Goal: Navigation & Orientation: Find specific page/section

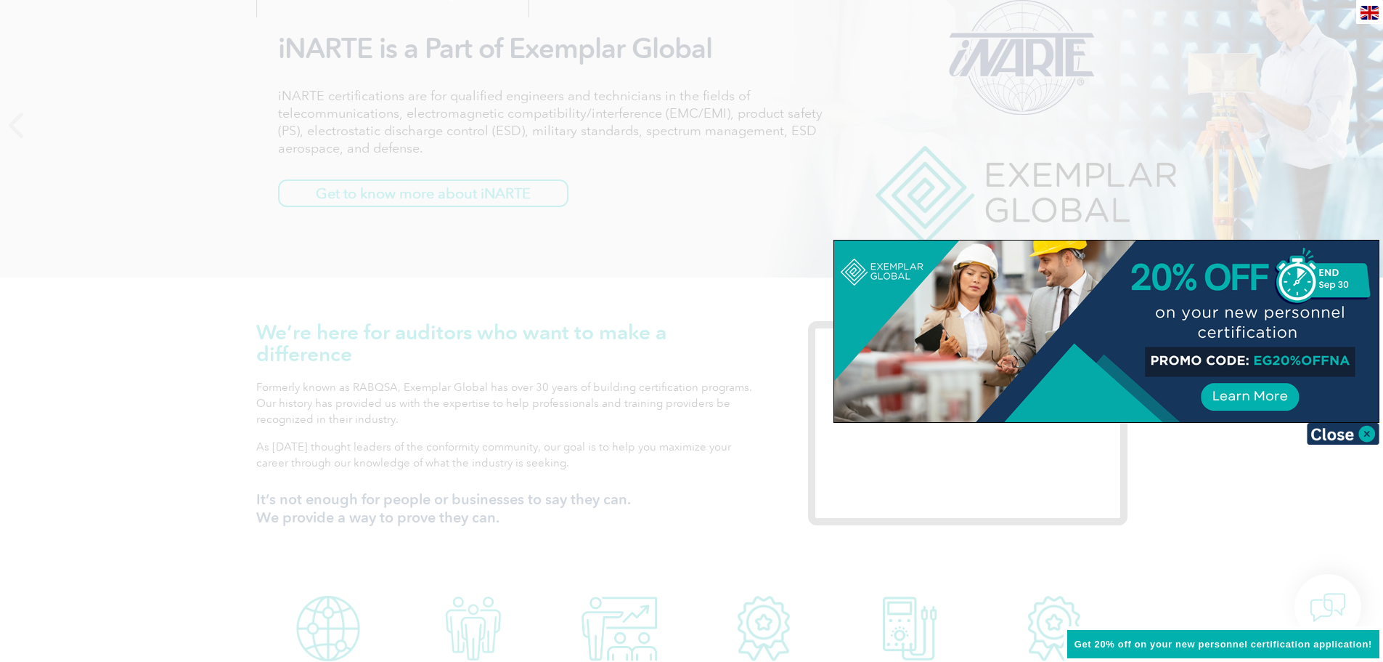
scroll to position [218, 0]
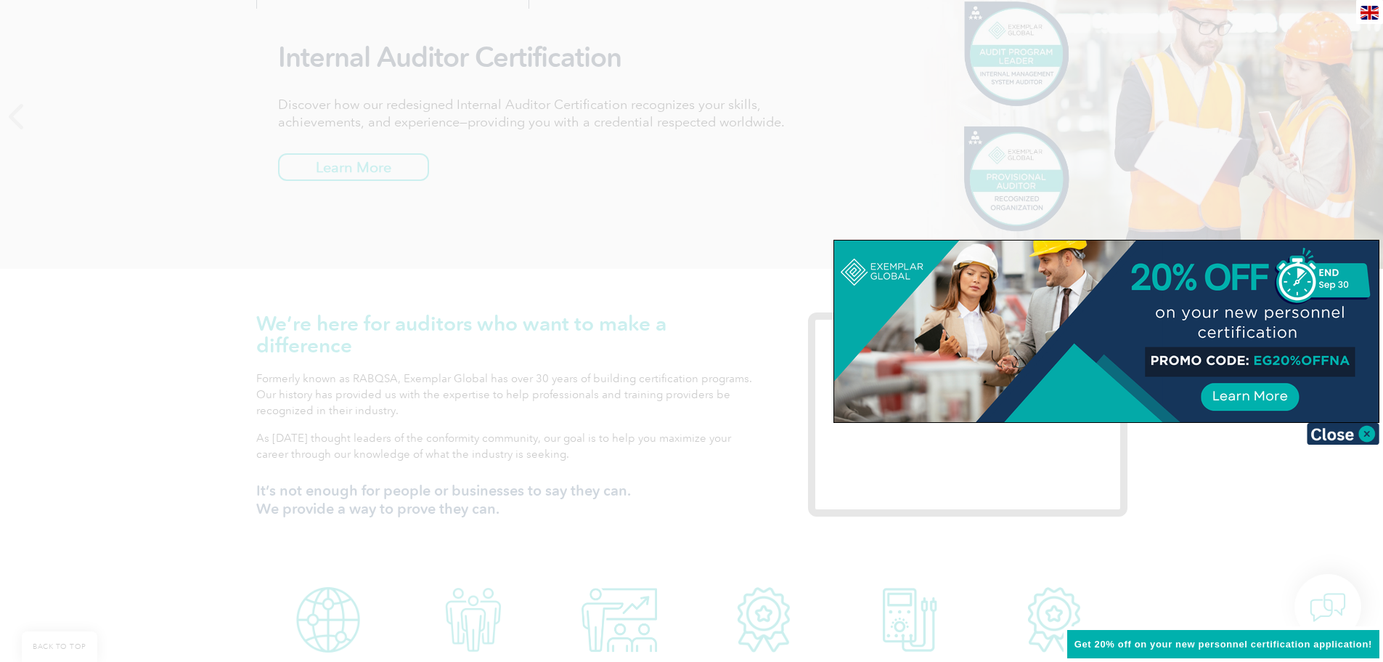
click at [1285, 166] on div at bounding box center [691, 331] width 1383 height 662
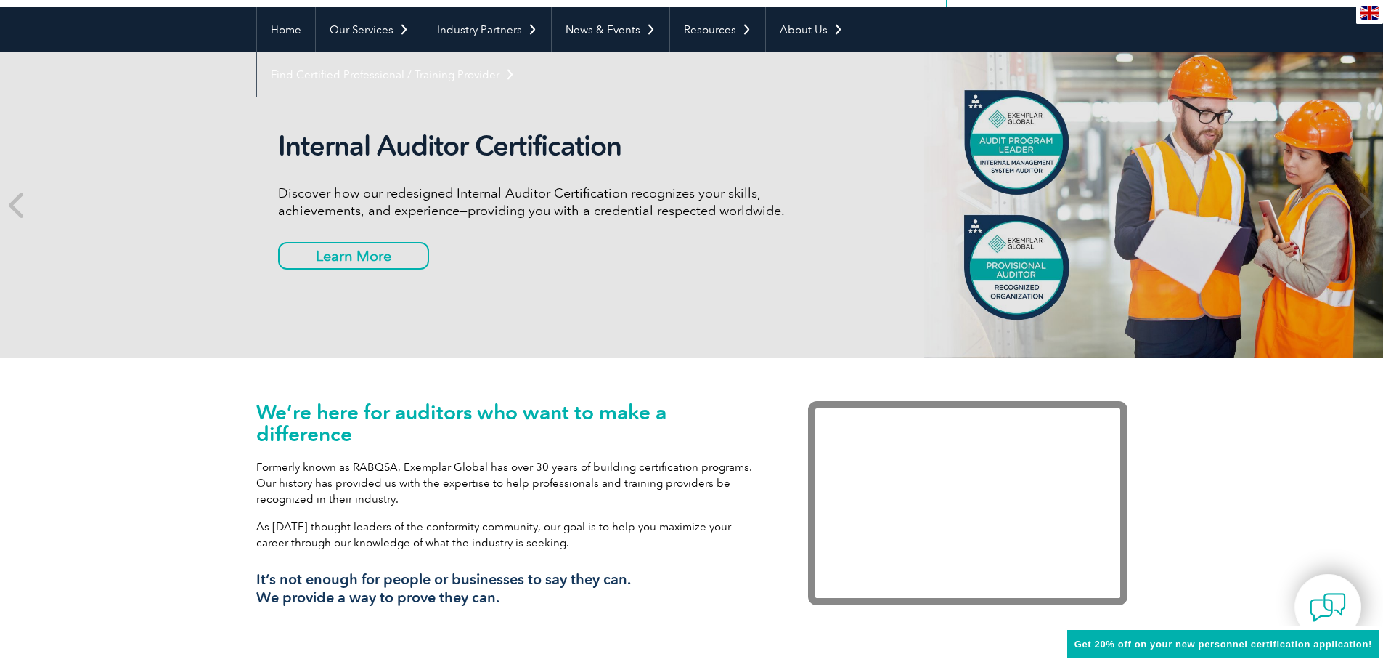
scroll to position [0, 0]
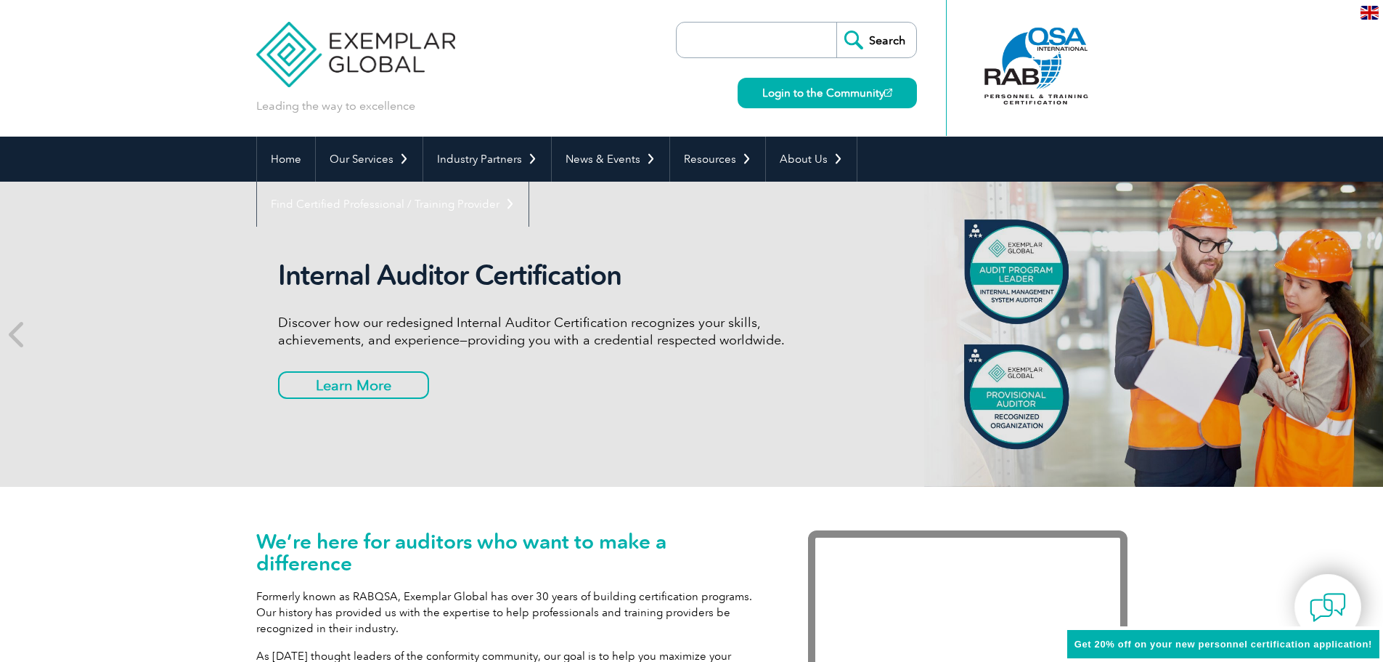
click at [362, 50] on img at bounding box center [356, 43] width 200 height 87
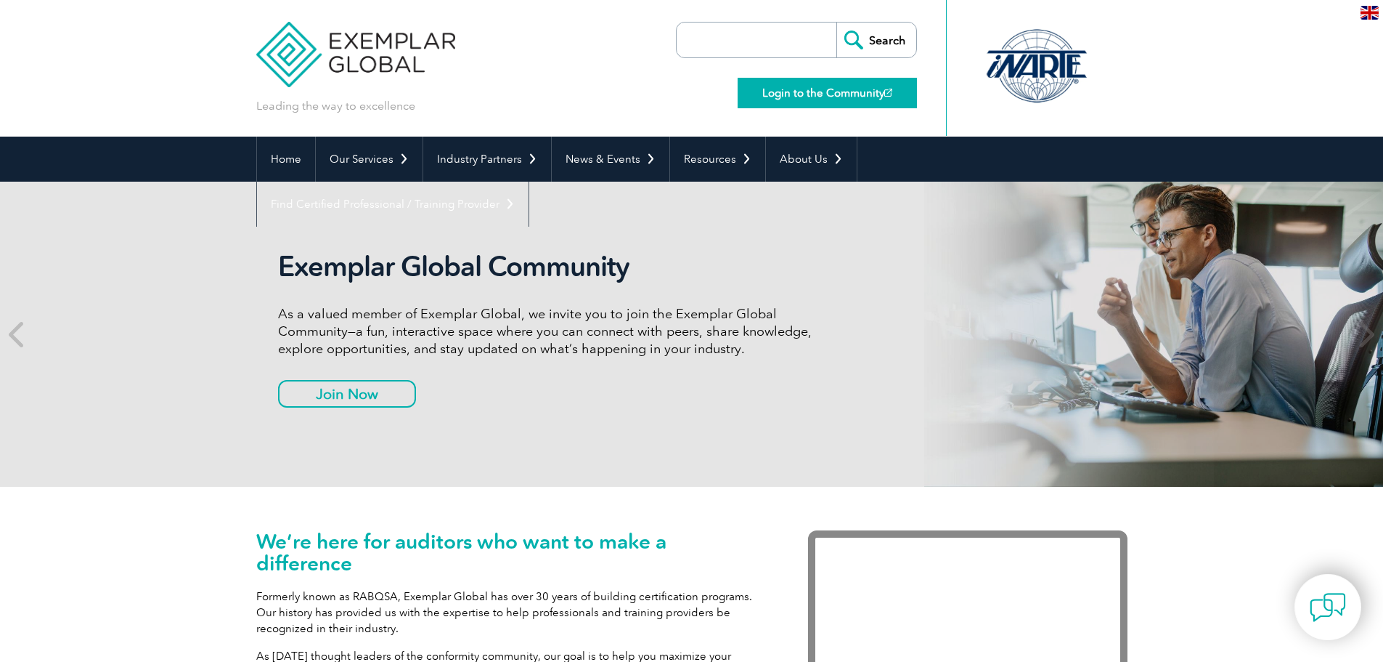
click at [876, 94] on link "Login to the Community" at bounding box center [827, 93] width 179 height 31
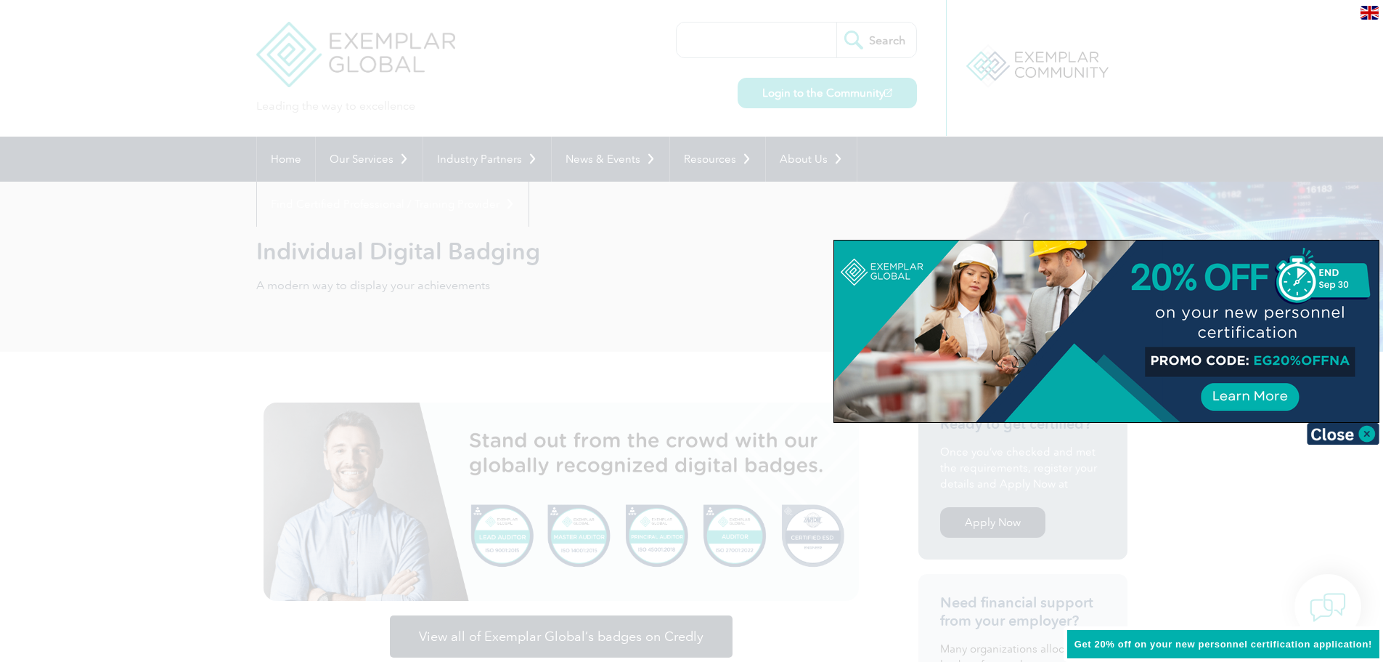
click at [484, 53] on div at bounding box center [691, 331] width 1383 height 662
